Goal: Task Accomplishment & Management: Manage account settings

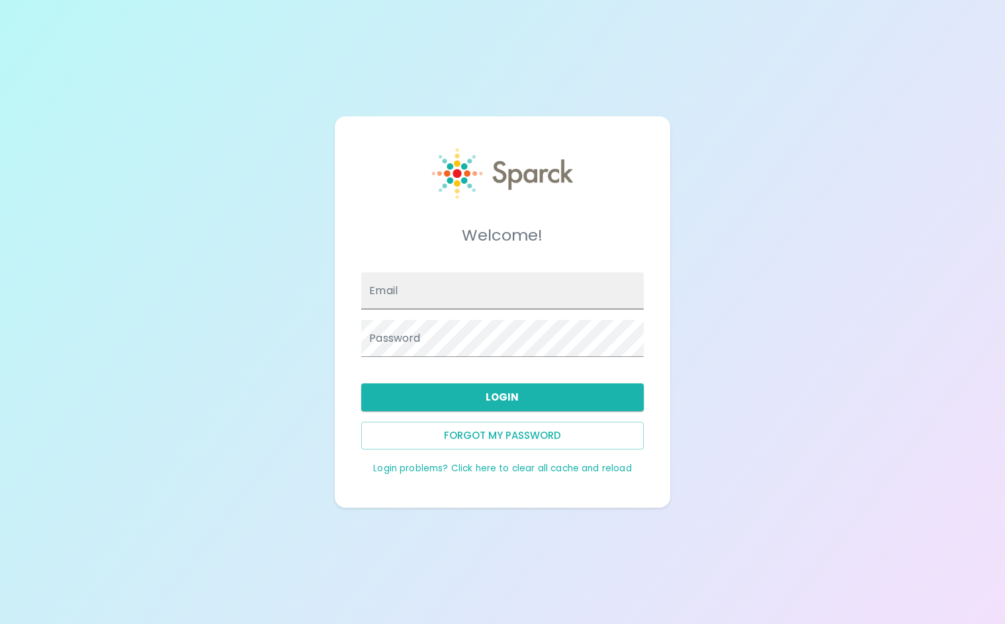
click at [500, 284] on input "Email" at bounding box center [502, 290] width 282 height 37
type input "[EMAIL_ADDRESS][DOMAIN_NAME]"
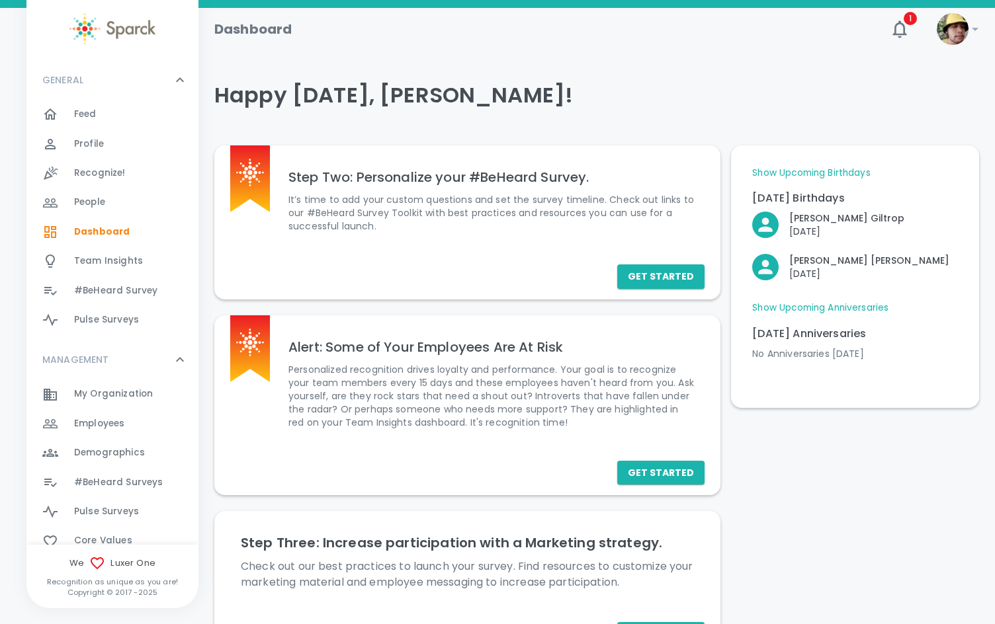
click at [114, 418] on span "Employees" at bounding box center [99, 423] width 50 height 13
